Goal: Transaction & Acquisition: Purchase product/service

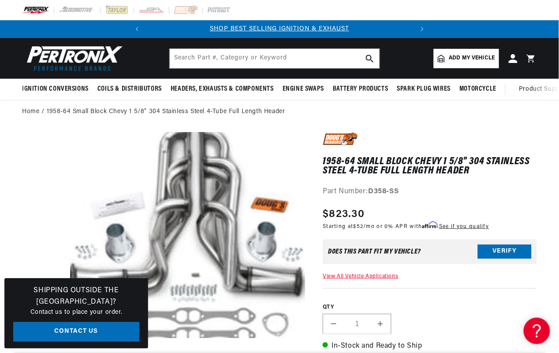
scroll to position [20, 0]
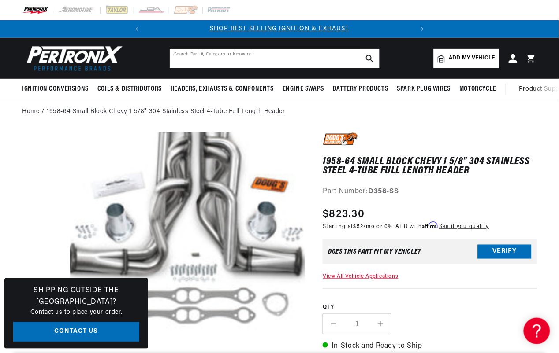
click at [322, 54] on input "text" at bounding box center [275, 58] width 210 height 19
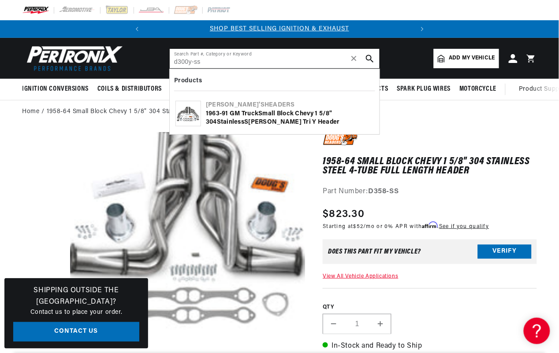
type input "d300y-ss"
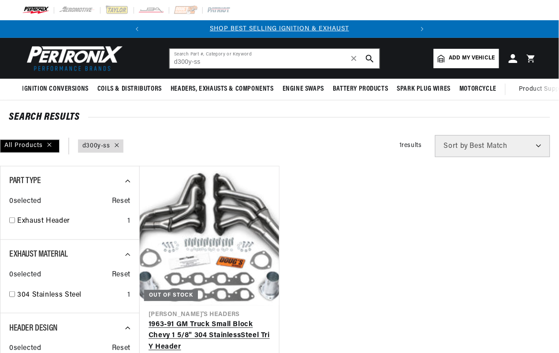
click at [230, 320] on link "1963-91 GM Truck Small Block Chevy 1 5/8" 304 Stainle ss Steel Tri Y Header" at bounding box center [210, 337] width 122 height 34
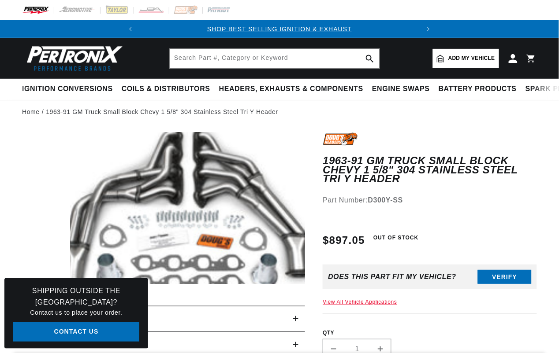
click at [47, 299] on button "Open media 1 in modal" at bounding box center [47, 299] width 0 height 0
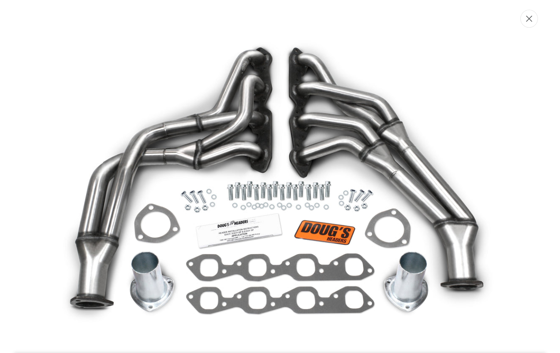
click at [527, 22] on button "Close" at bounding box center [529, 19] width 18 height 18
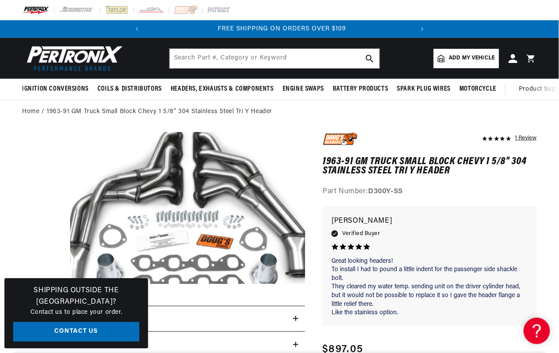
scroll to position [15, 0]
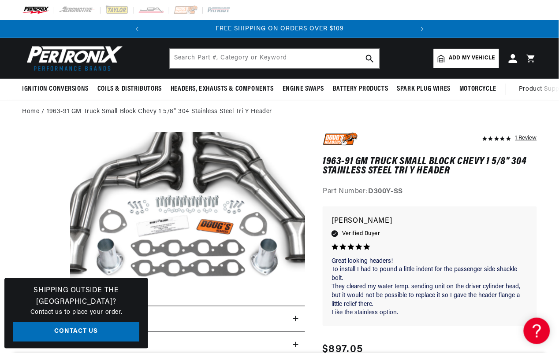
click at [327, 71] on header "BETTER SEARCH RESULTS Add your vehicle's year, make, and model to find parts be…" at bounding box center [279, 58] width 559 height 41
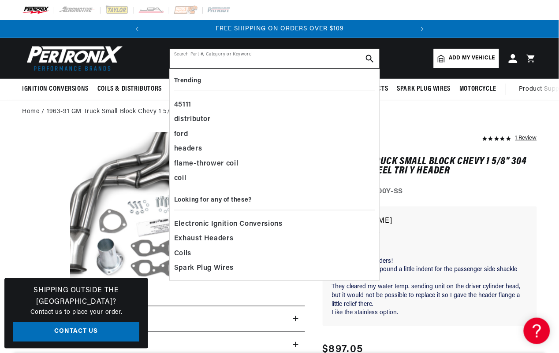
click at [324, 64] on input "text" at bounding box center [275, 58] width 210 height 19
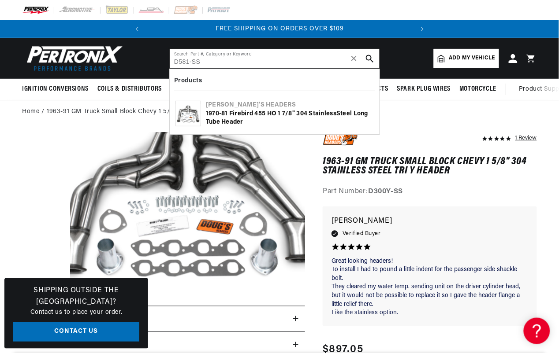
type input "D581-SS"
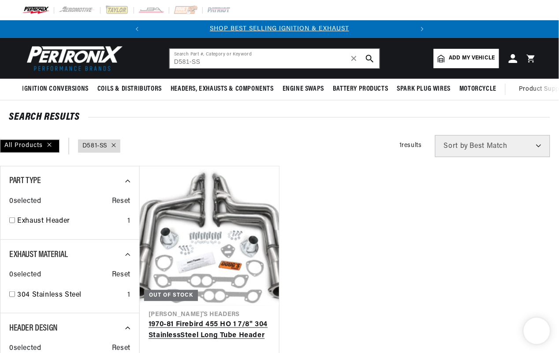
click at [217, 320] on link "1970-81 Firebird 455 HO 1 7/8" 304 Stainle ss Steel Long Tube Header" at bounding box center [210, 331] width 122 height 22
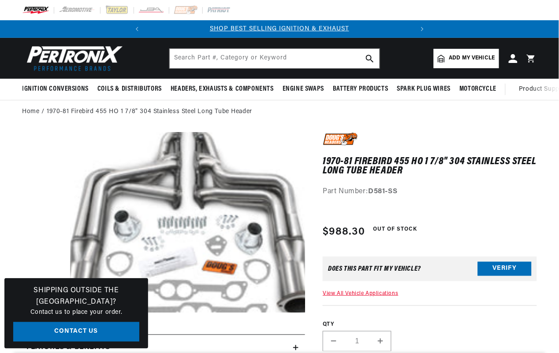
click at [47, 331] on button "Open media 1 in modal" at bounding box center [47, 331] width 0 height 0
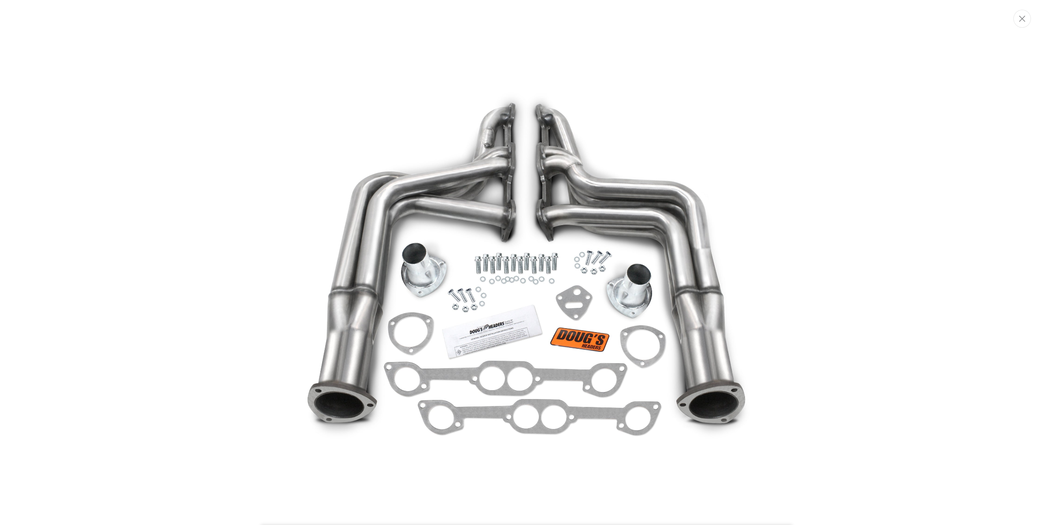
scroll to position [0, 267]
